Goal: Task Accomplishment & Management: Use online tool/utility

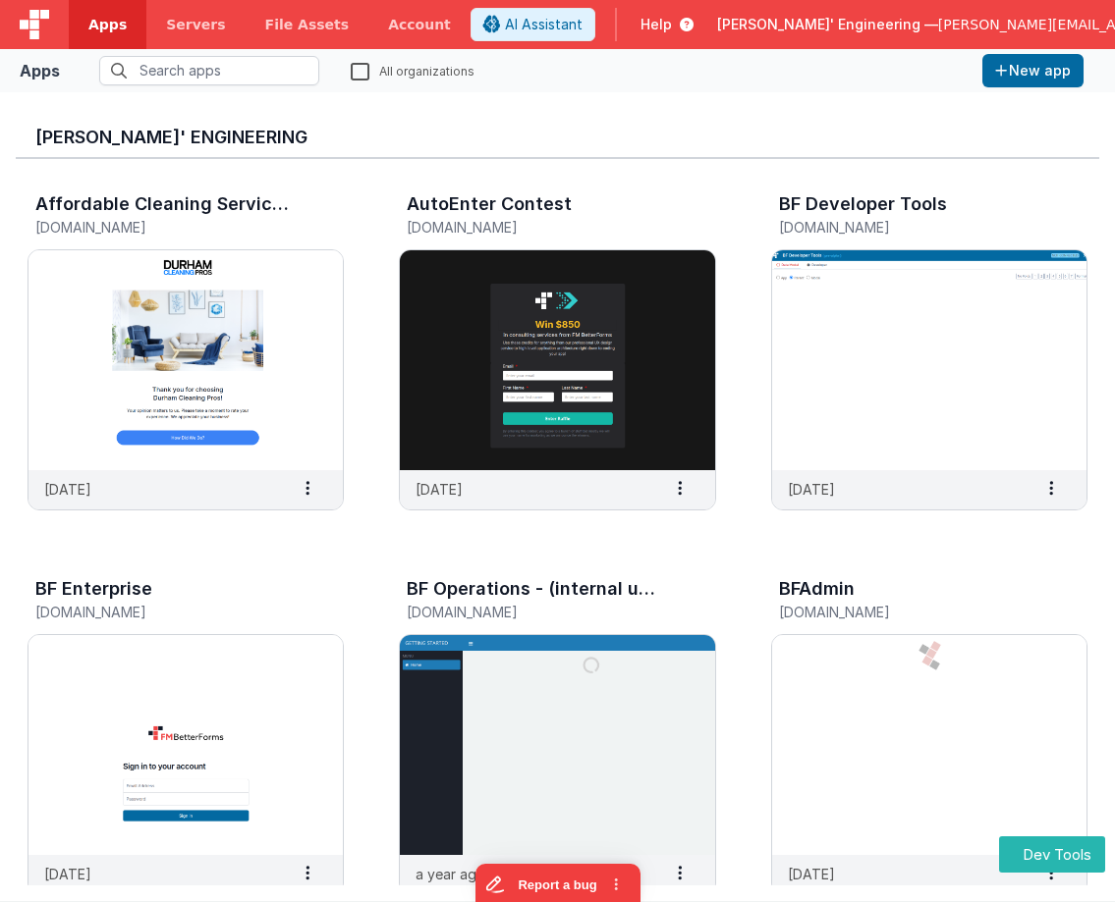
click at [851, 18] on span "[PERSON_NAME]' Engineering —" at bounding box center [827, 25] width 221 height 20
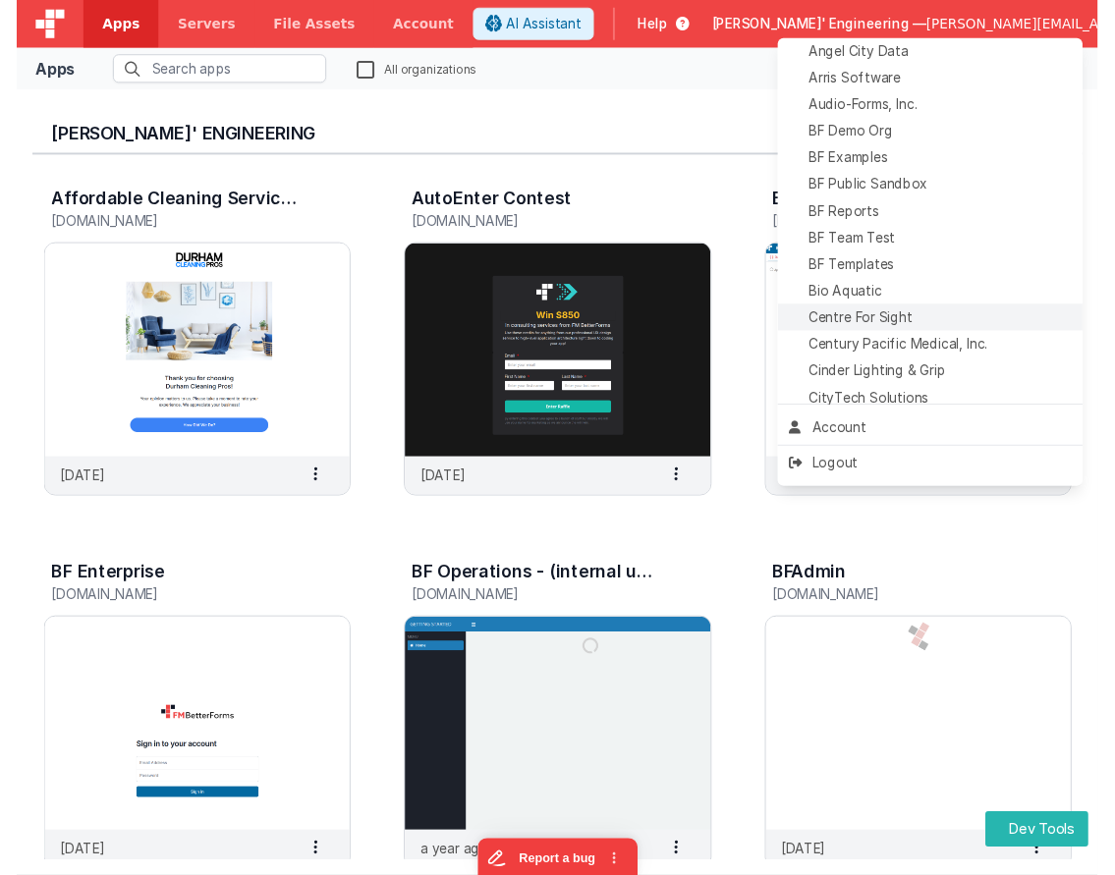
scroll to position [100, 0]
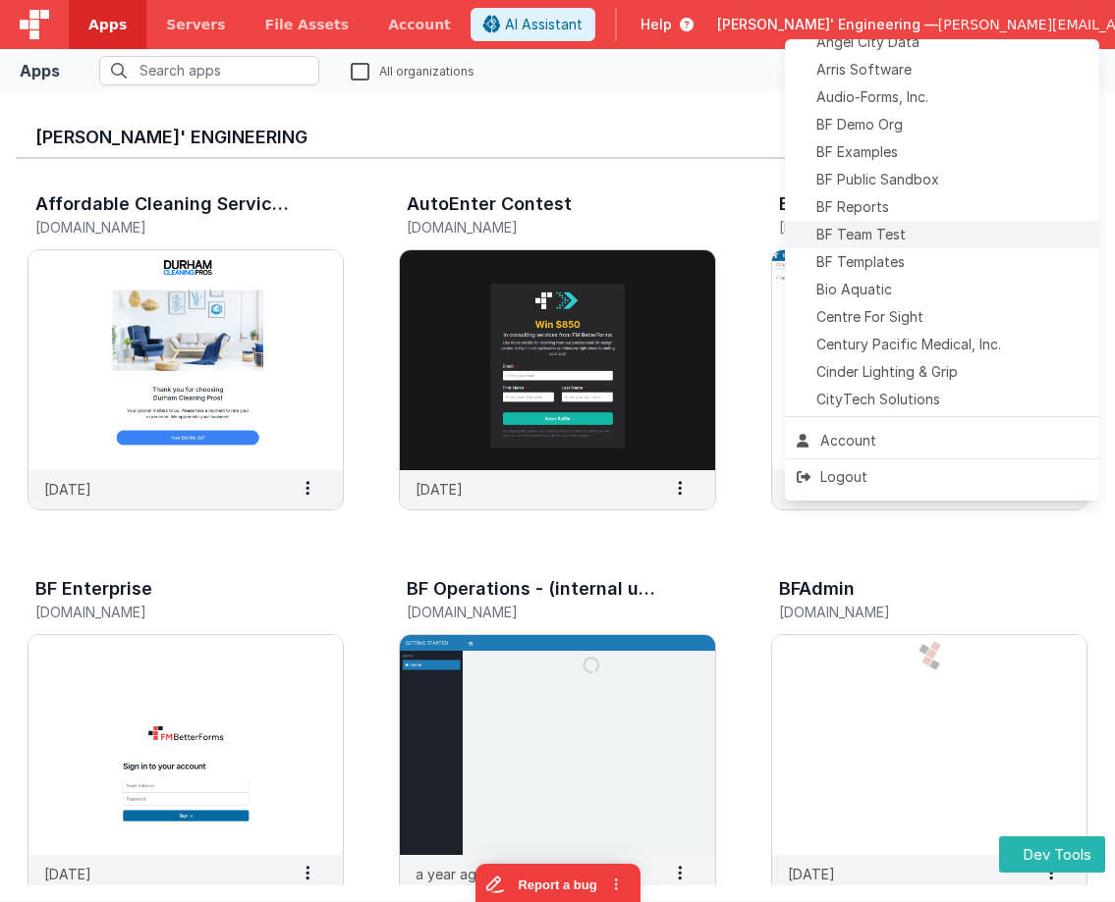
click at [892, 234] on span "BF Team Test" at bounding box center [860, 235] width 89 height 20
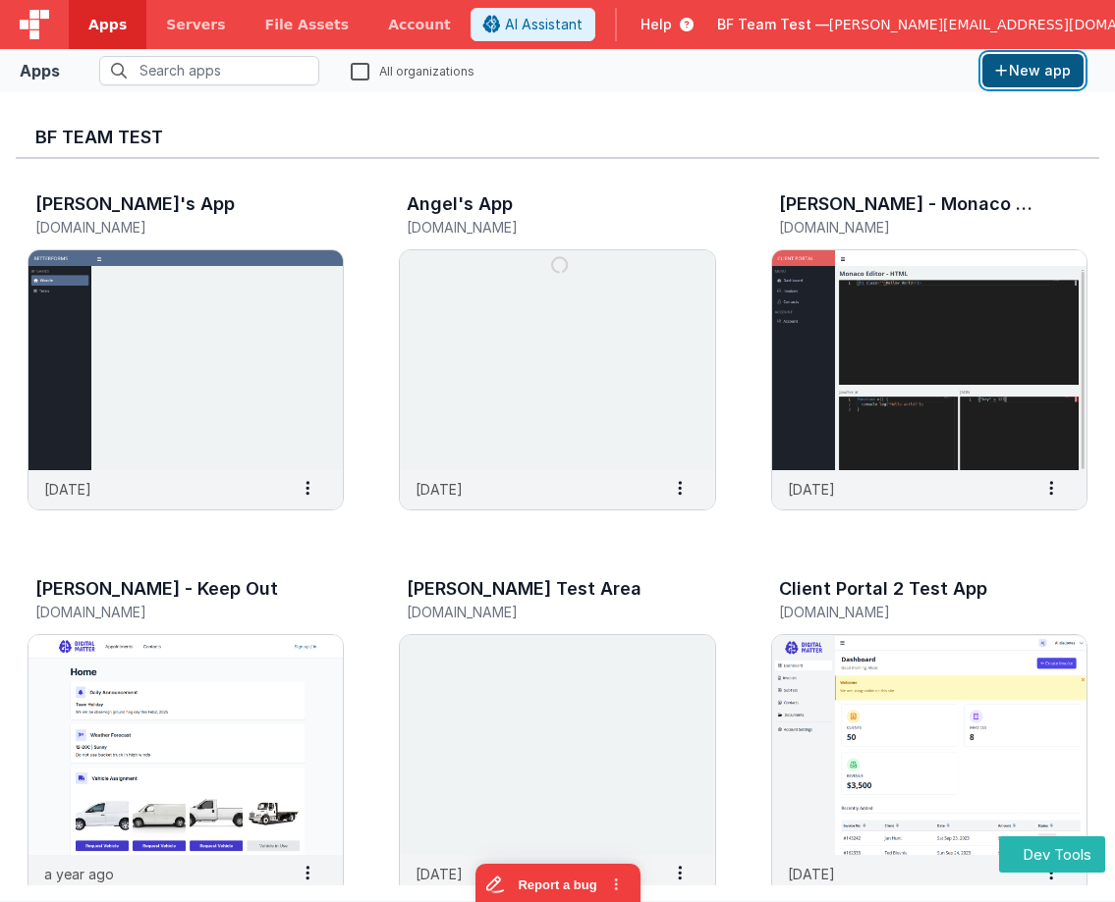
click at [1034, 75] on button "New app" at bounding box center [1032, 70] width 101 height 33
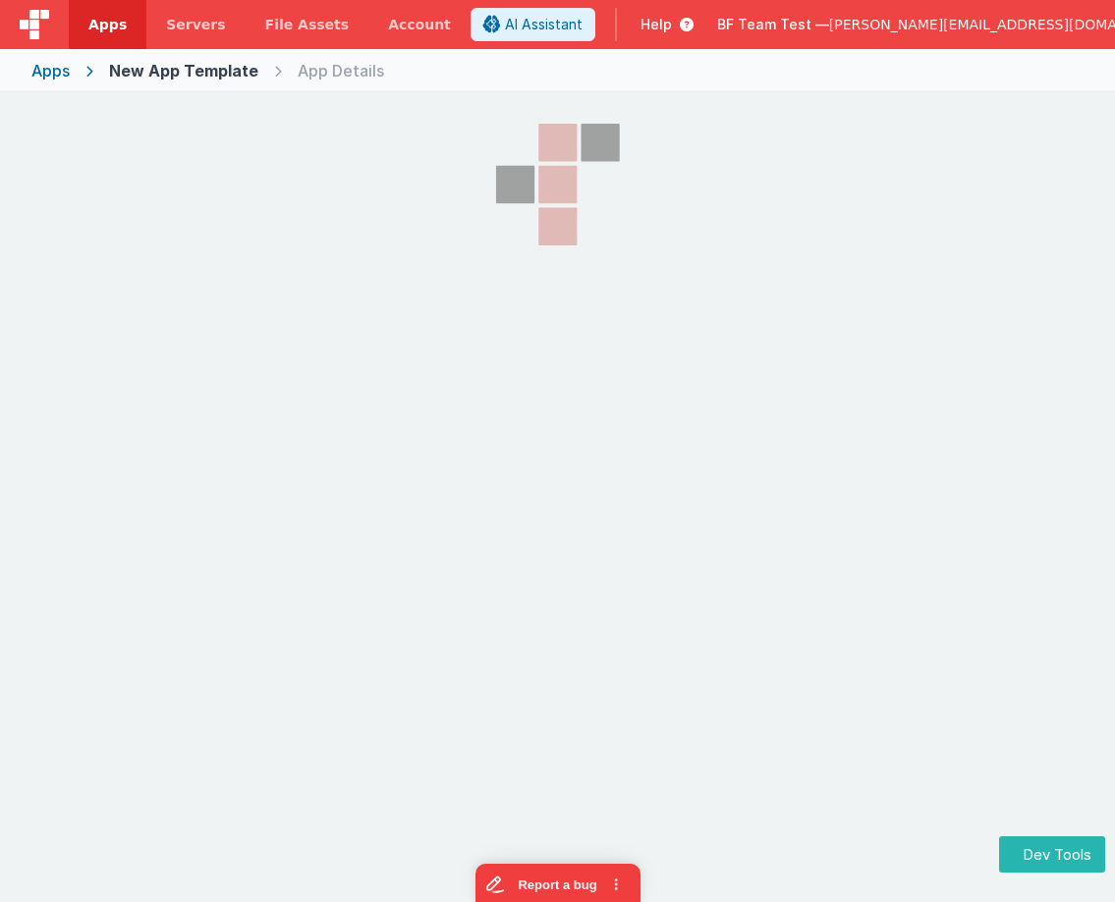
select select "[DOMAIN_NAME]"
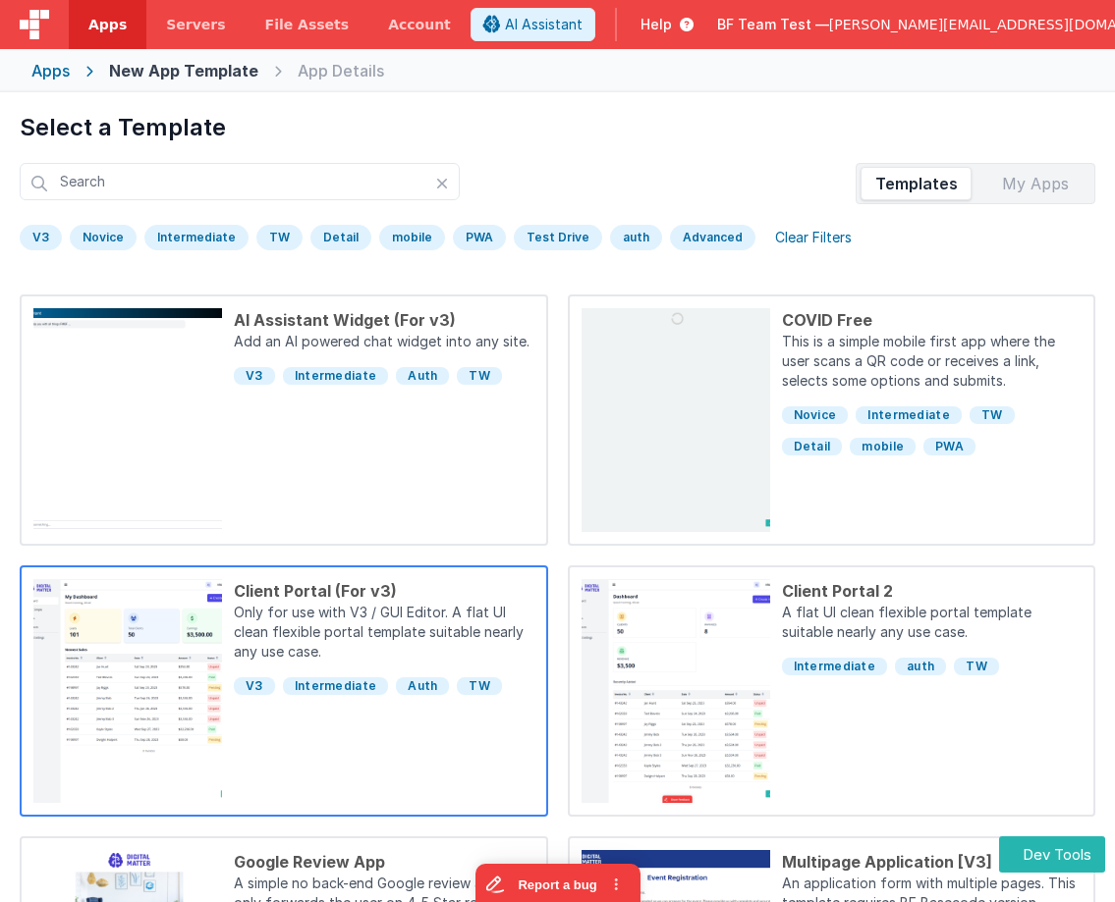
click at [427, 644] on p "Only for use with V3 / GUI Editor. A flat UI clean flexible portal template sui…" at bounding box center [384, 634] width 300 height 63
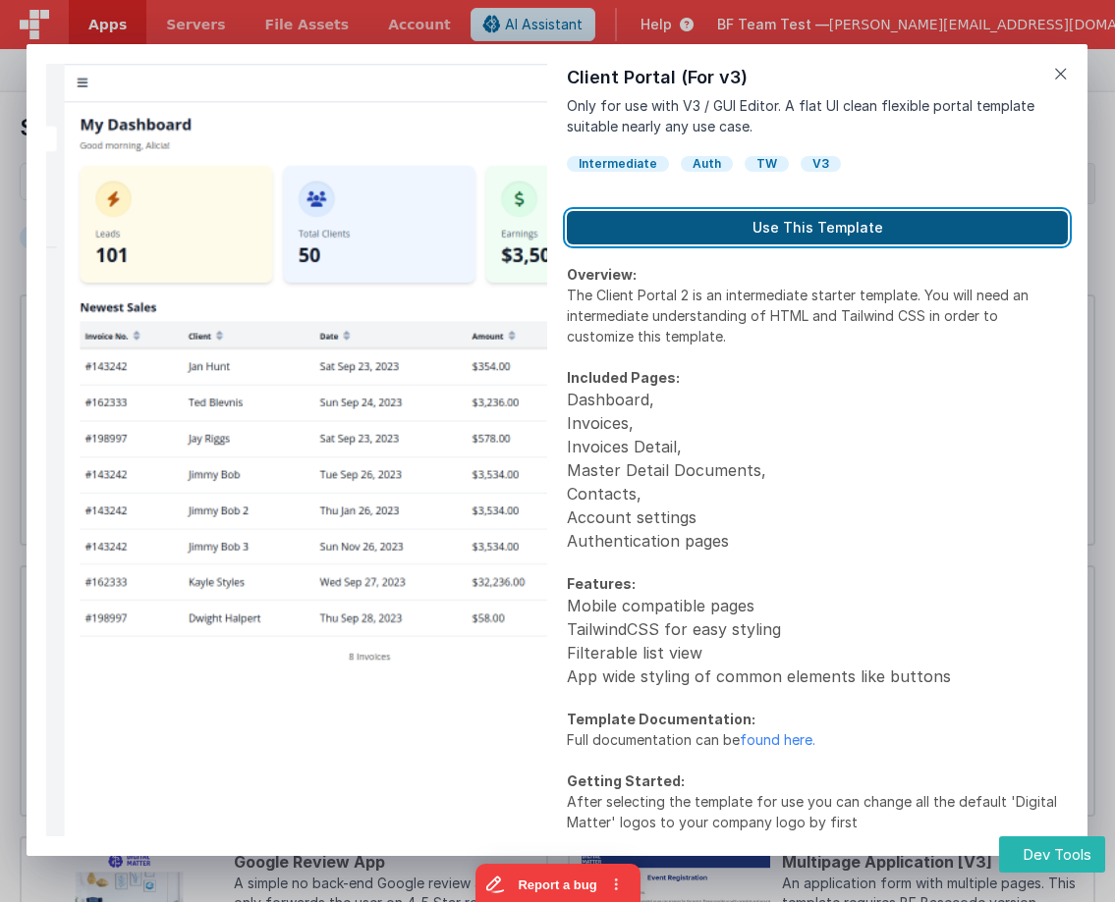
click at [764, 232] on button "Use This Template" at bounding box center [817, 227] width 501 height 33
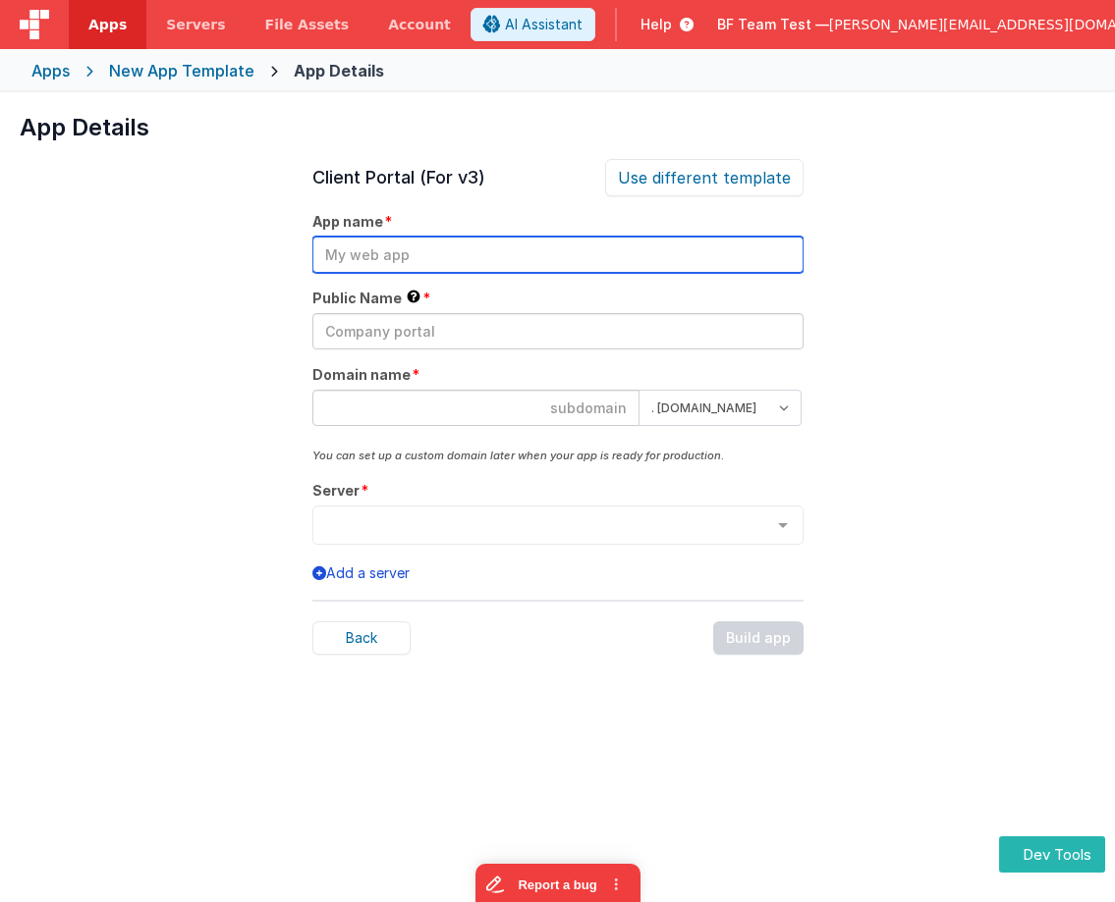
click at [719, 254] on input "text" at bounding box center [557, 255] width 491 height 36
type input "Test for Deploy delete"
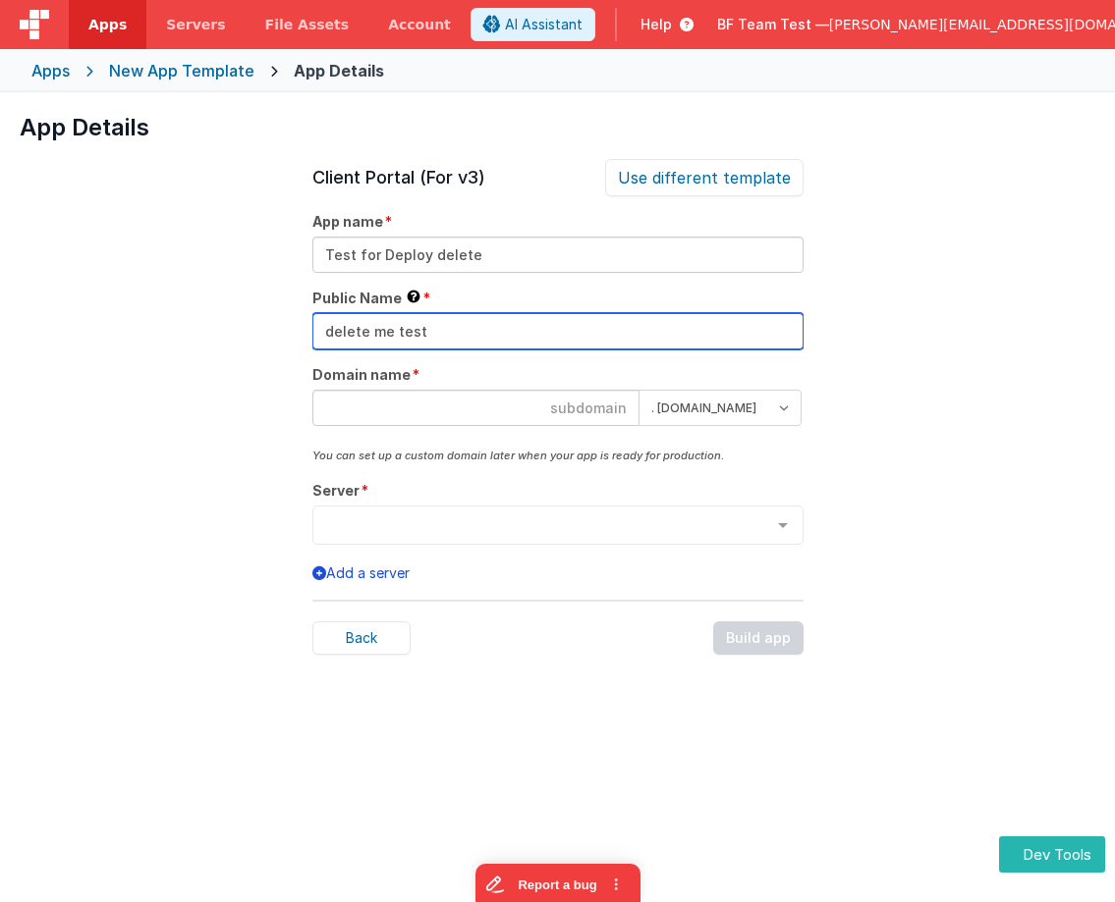
type input "delete me test"
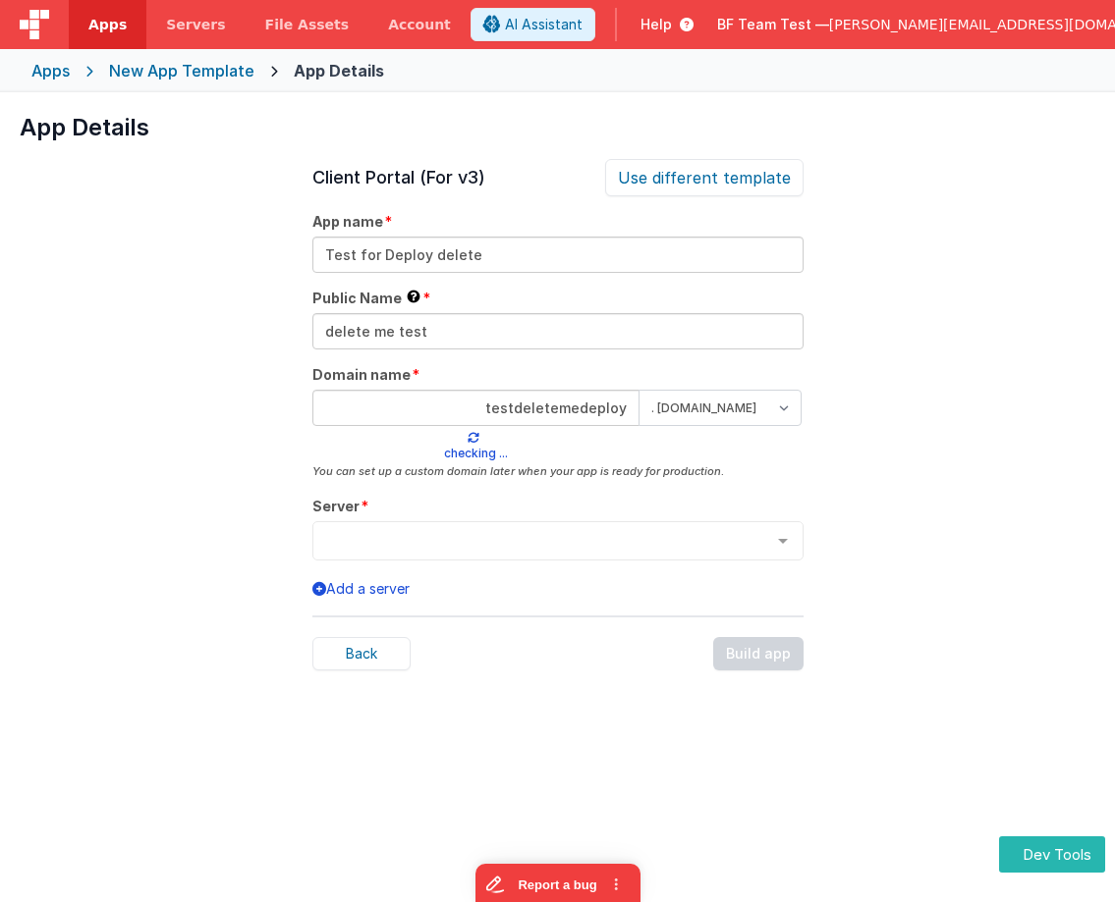
type input "testdeletemedeploy"
click at [638, 390] on select ". [DOMAIN_NAME] . [DOMAIN_NAME]" at bounding box center [720, 408] width 164 height 36
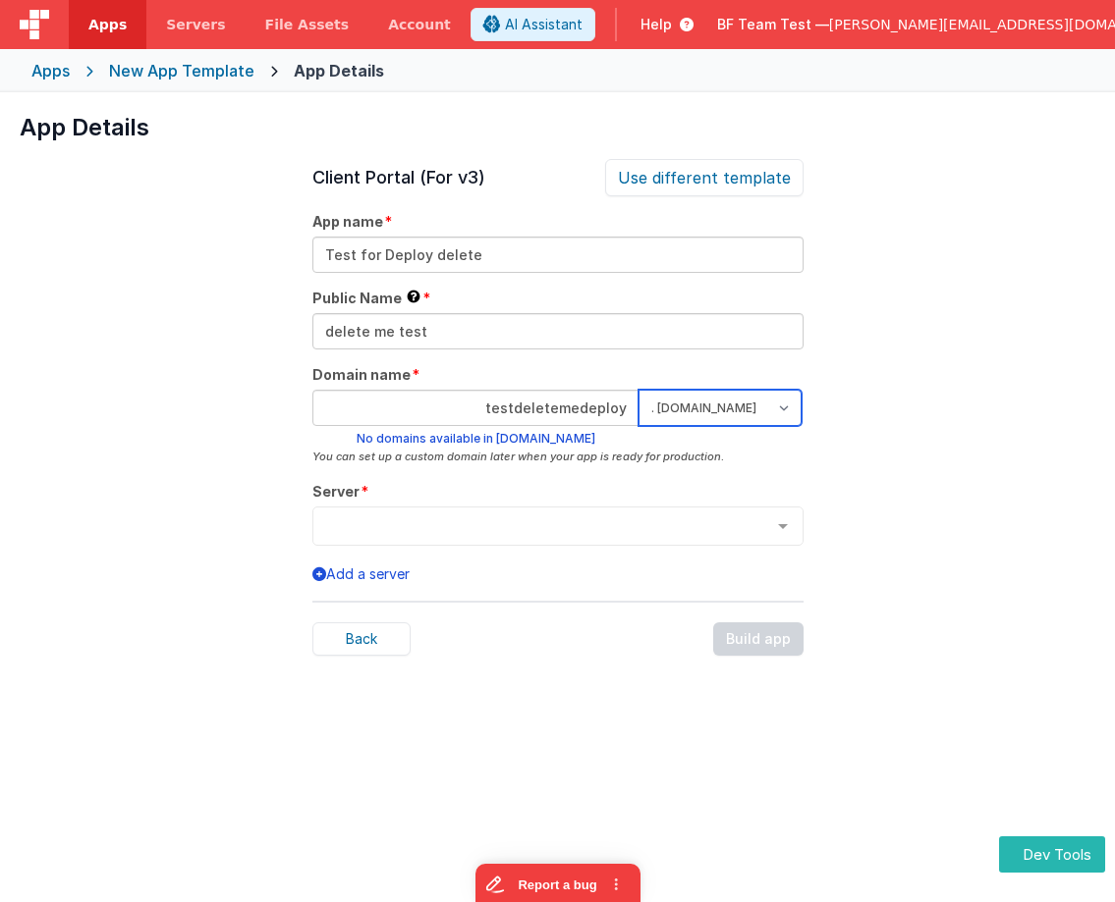
select select "[DOMAIN_NAME]"
click option ". [DOMAIN_NAME]" at bounding box center [0, 0] width 0 height 0
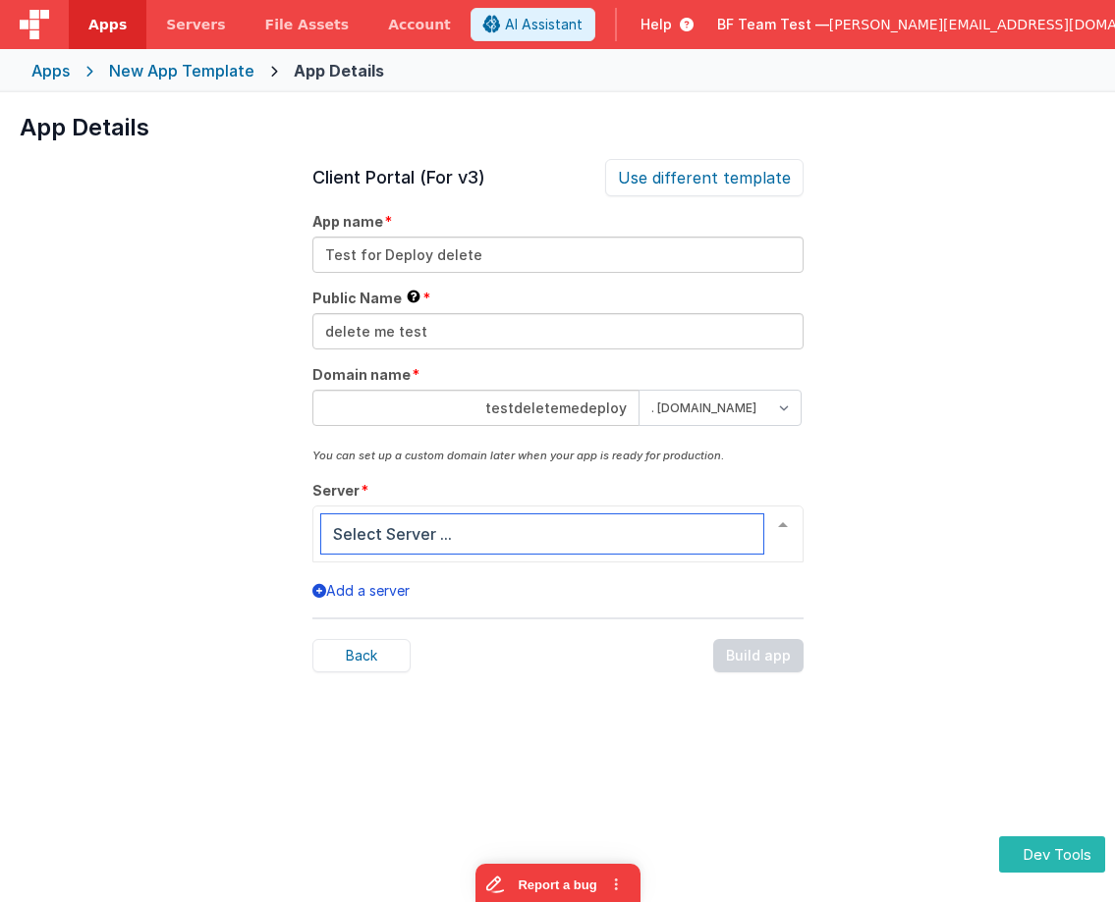
click at [645, 516] on div at bounding box center [557, 534] width 491 height 57
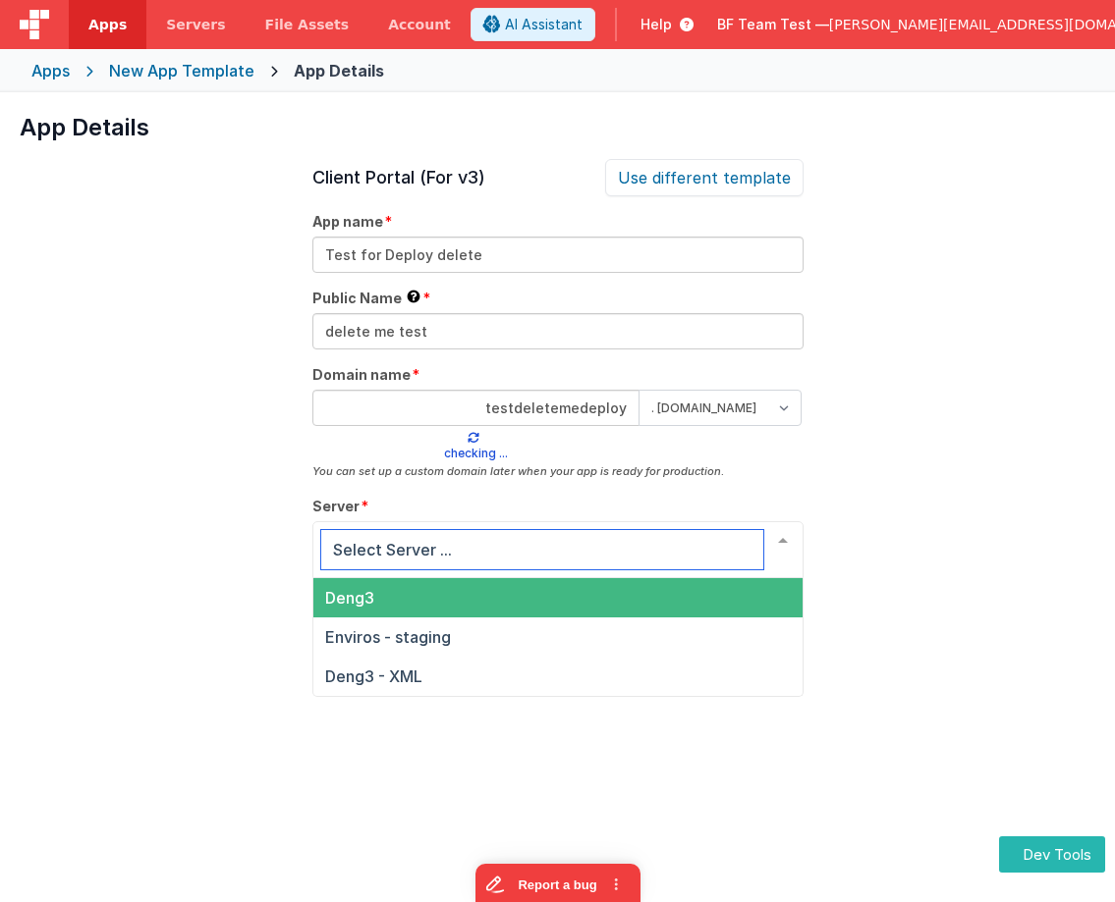
click at [542, 608] on span "Deng3" at bounding box center [557, 597] width 489 height 39
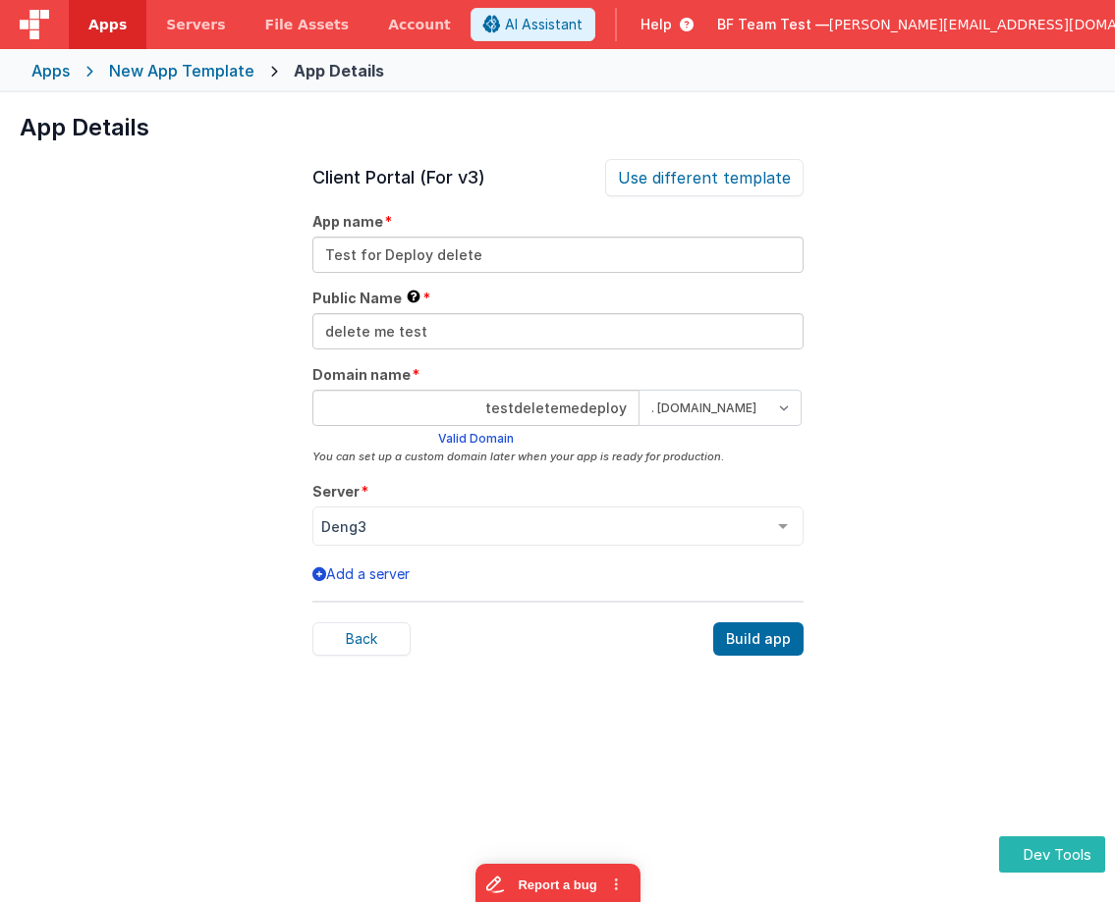
click at [750, 639] on div "Build app" at bounding box center [758, 639] width 90 height 33
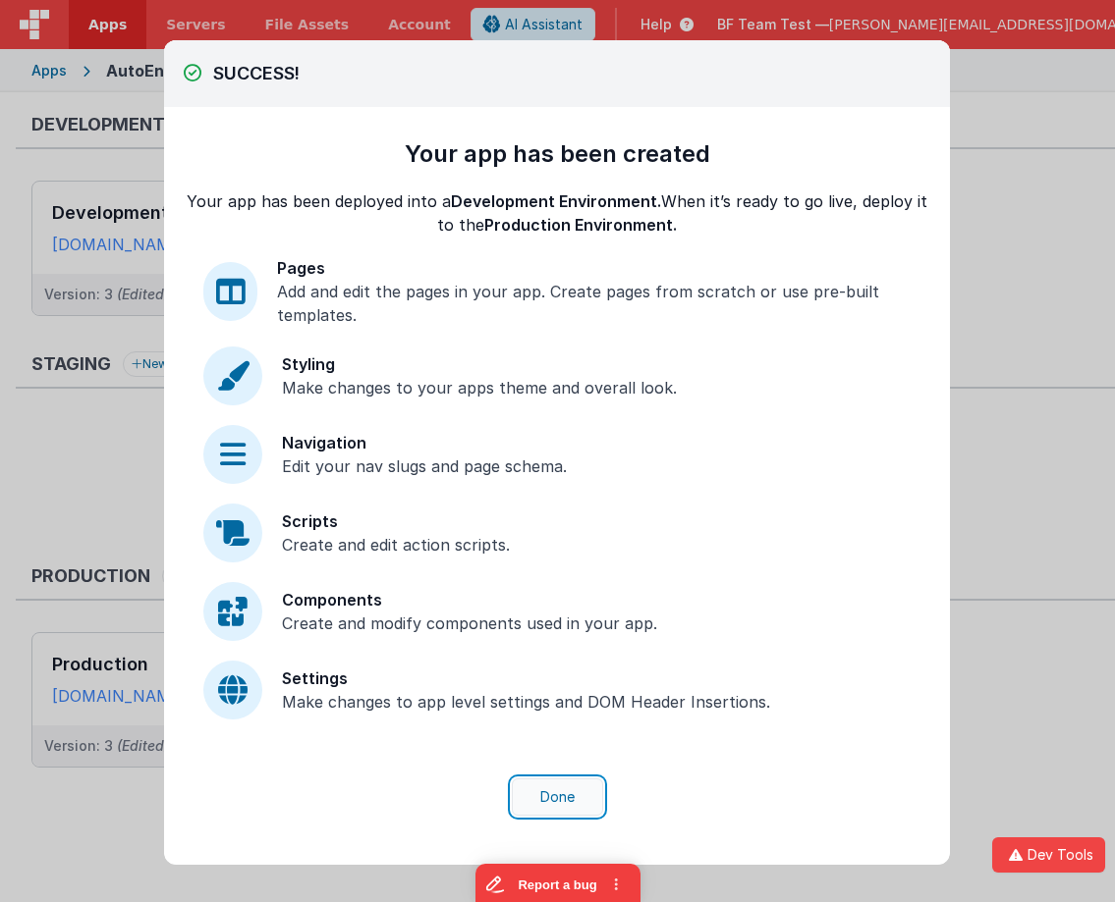
click at [559, 789] on button "Done" at bounding box center [557, 797] width 91 height 37
